Goal: Information Seeking & Learning: Understand process/instructions

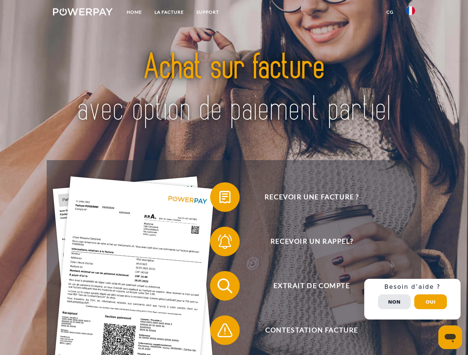
click at [83, 13] on img at bounding box center [83, 11] width 60 height 7
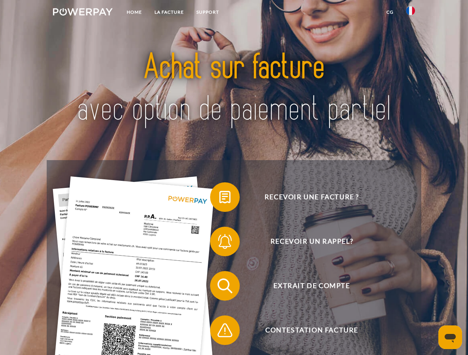
click at [410, 13] on img at bounding box center [410, 10] width 9 height 9
click at [390, 12] on link "CG" at bounding box center [390, 12] width 20 height 13
click at [219, 199] on span at bounding box center [213, 197] width 37 height 37
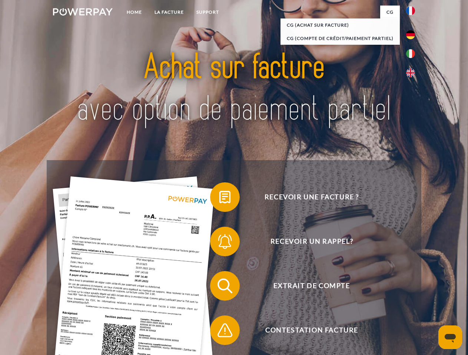
click at [219, 243] on span at bounding box center [213, 241] width 37 height 37
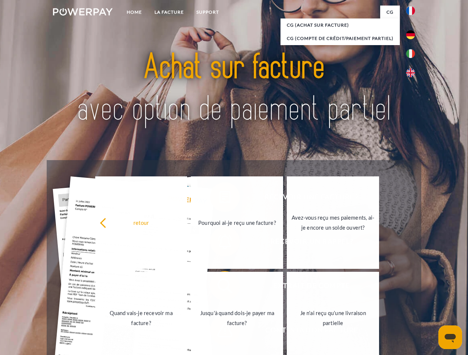
click at [219, 288] on link "Jusqu'à quand dois-je payer ma facture?" at bounding box center [237, 318] width 92 height 93
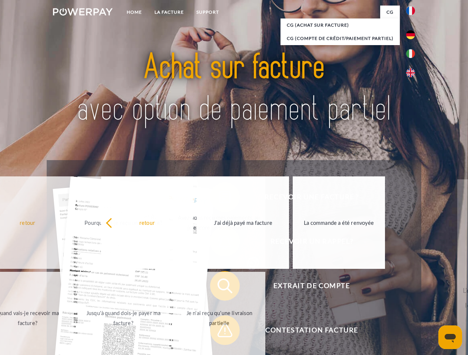
click at [219, 332] on span at bounding box center [213, 330] width 37 height 37
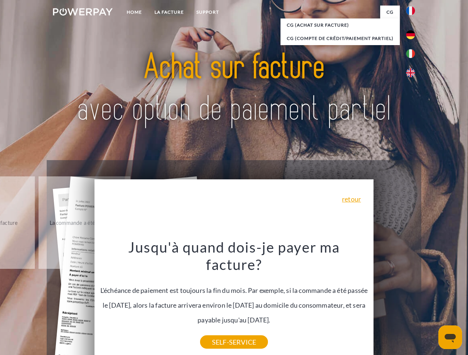
click at [412, 300] on div "Recevoir une facture ? Recevoir un rappel? Extrait de compte retour" at bounding box center [234, 308] width 374 height 296
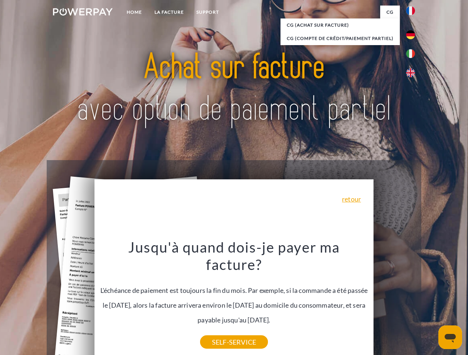
click at [394, 301] on span "Extrait de compte" at bounding box center [311, 286] width 181 height 30
click at [430, 302] on header "Home LA FACTURE Support" at bounding box center [234, 255] width 468 height 511
